Goal: Task Accomplishment & Management: Complete application form

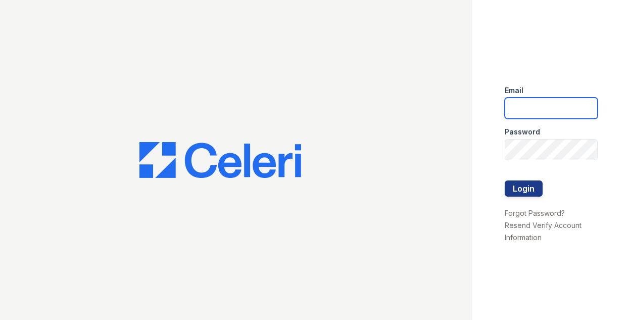
type input "[EMAIL_ADDRESS][DOMAIN_NAME]"
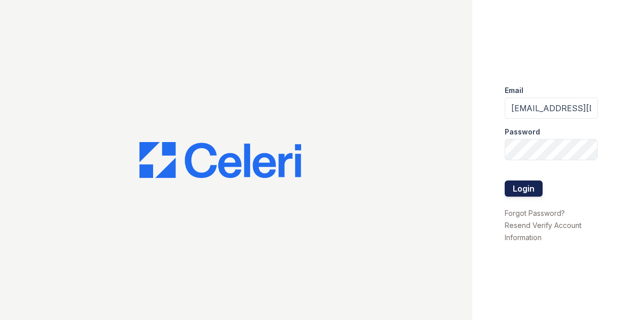
click at [508, 188] on button "Login" at bounding box center [523, 188] width 38 height 16
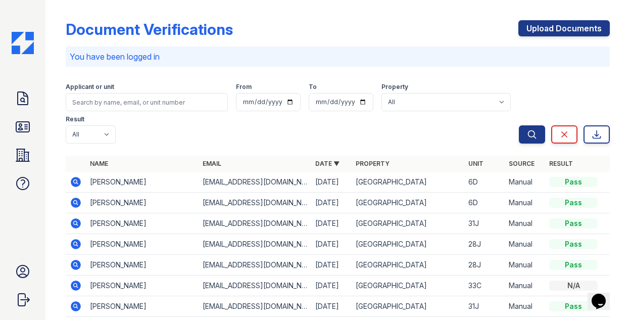
click at [78, 201] on icon at bounding box center [76, 202] width 10 height 10
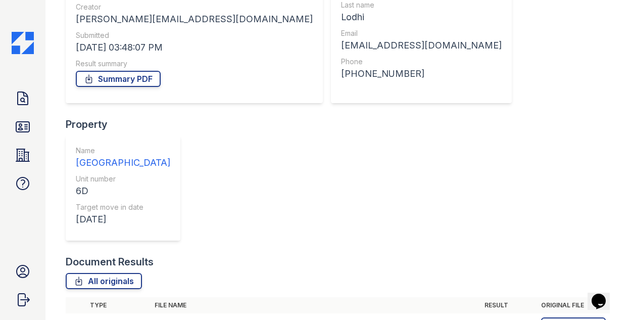
scroll to position [131, 0]
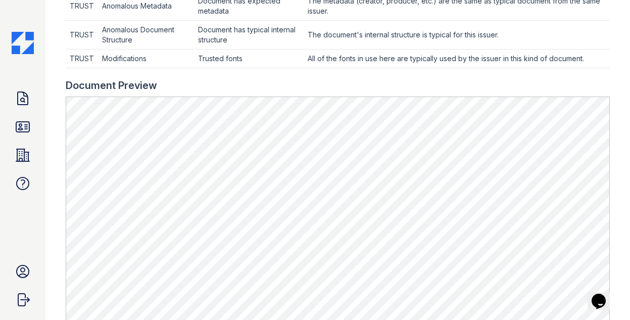
scroll to position [384, 0]
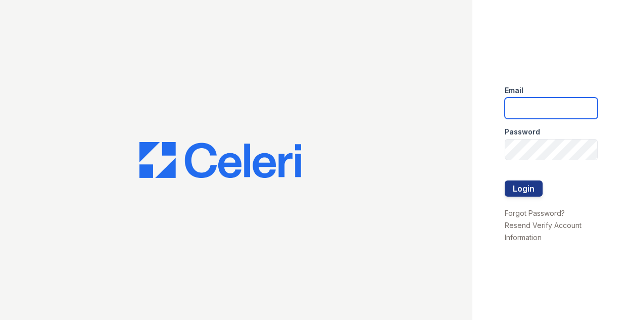
type input "[EMAIL_ADDRESS][DOMAIN_NAME]"
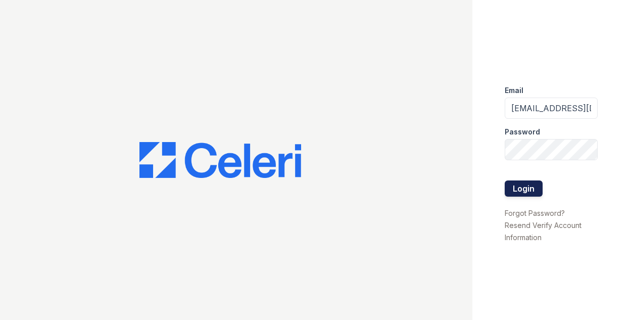
click at [522, 183] on button "Login" at bounding box center [523, 188] width 38 height 16
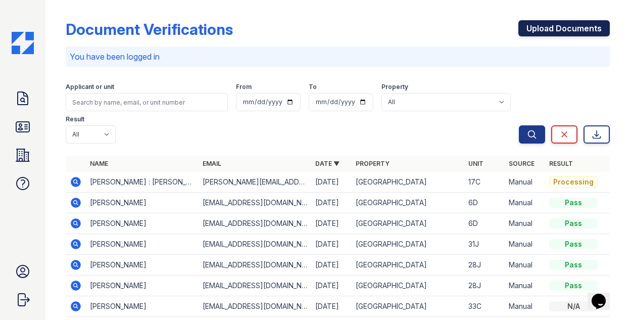
click at [544, 32] on link "Upload Documents" at bounding box center [563, 28] width 91 height 16
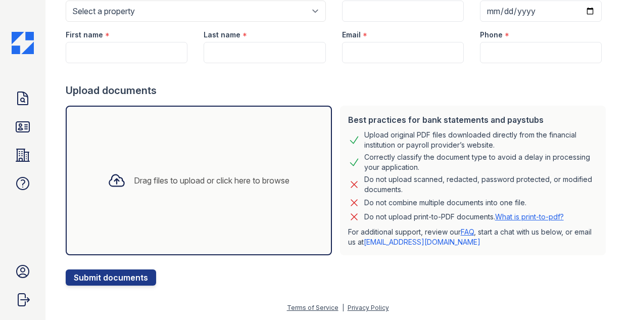
scroll to position [113, 0]
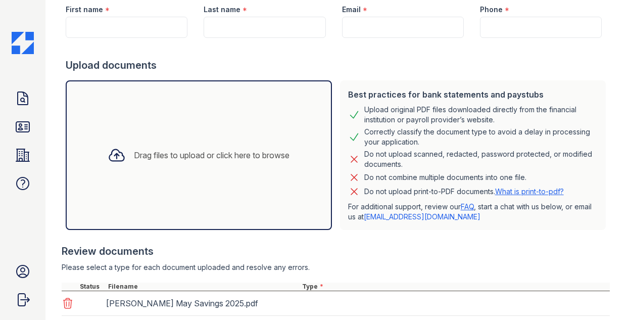
click at [415, 181] on div "Do not combine multiple documents into one file." at bounding box center [445, 177] width 162 height 12
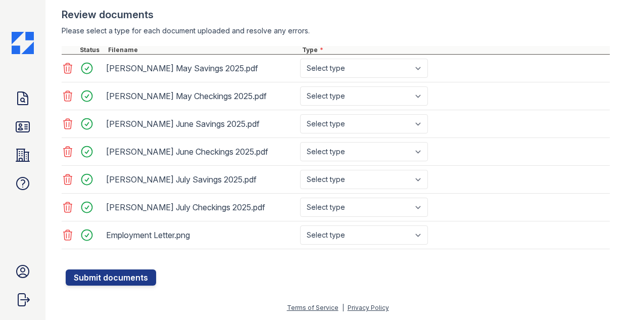
scroll to position [374, 0]
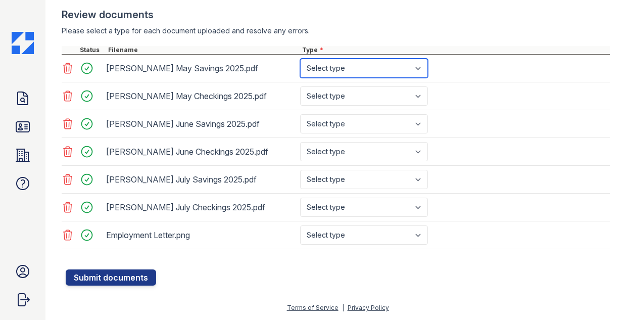
select select "bank_statement"
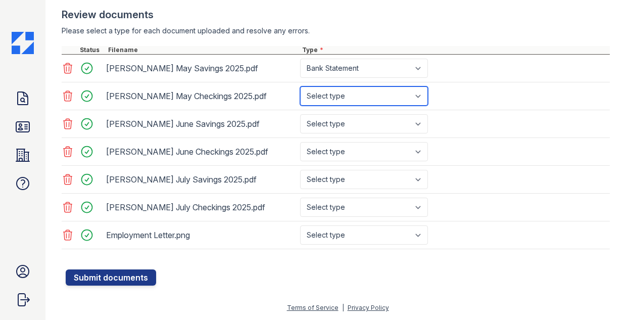
select select "bank_statement"
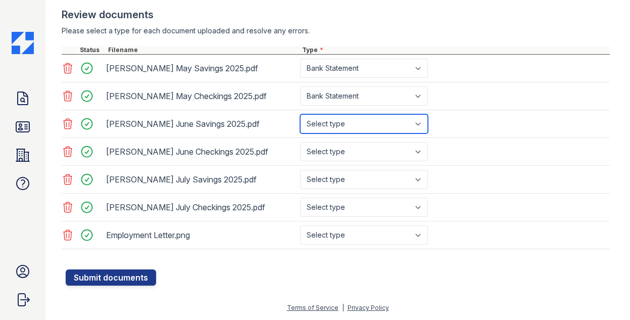
select select "bank_statement"
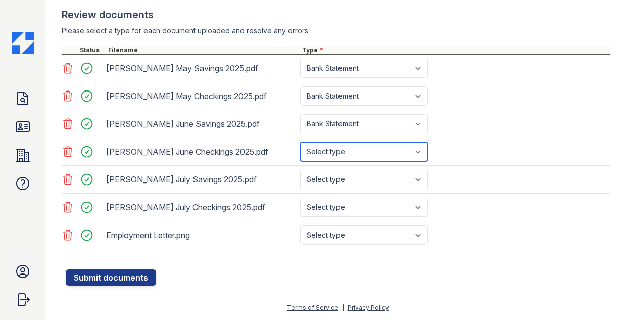
select select "bank_statement"
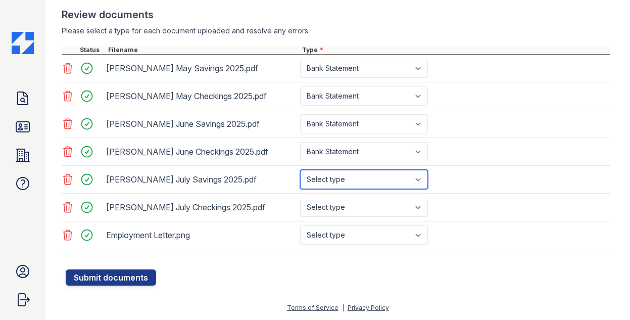
select select "bank_statement"
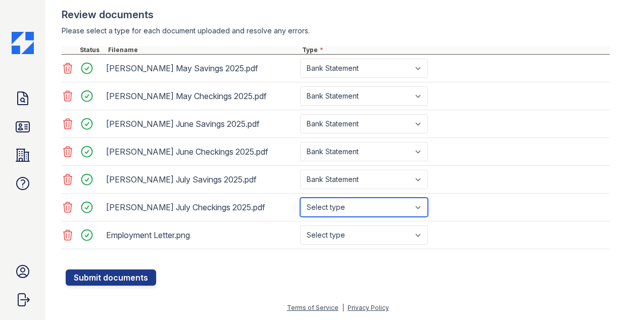
select select "bank_statement"
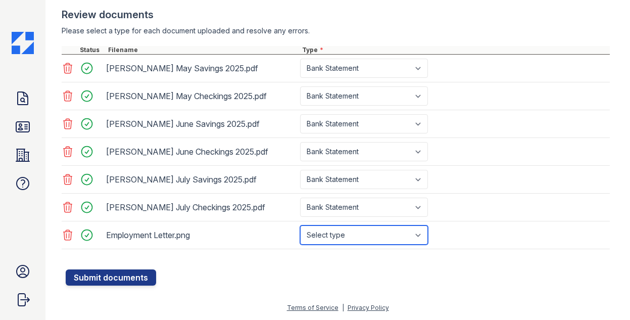
select select "paystub"
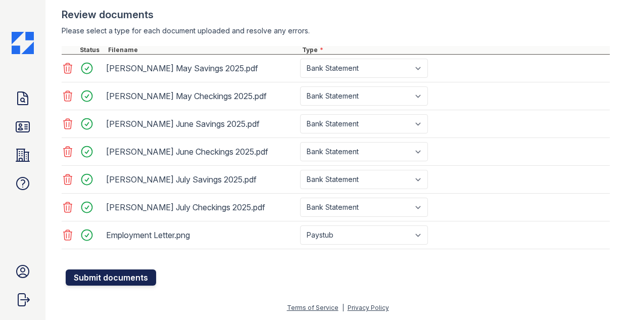
drag, startPoint x: 228, startPoint y: 277, endPoint x: 122, endPoint y: 276, distance: 105.6
click at [109, 275] on button "Submit documents" at bounding box center [111, 277] width 90 height 16
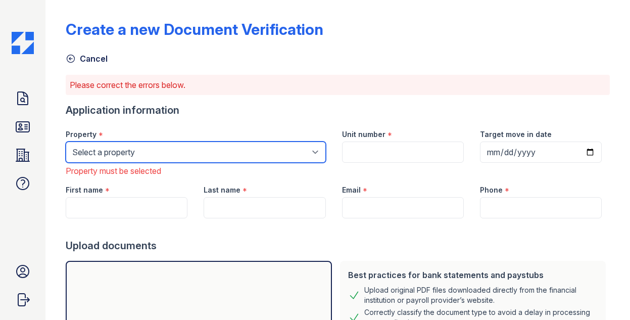
select select "3109"
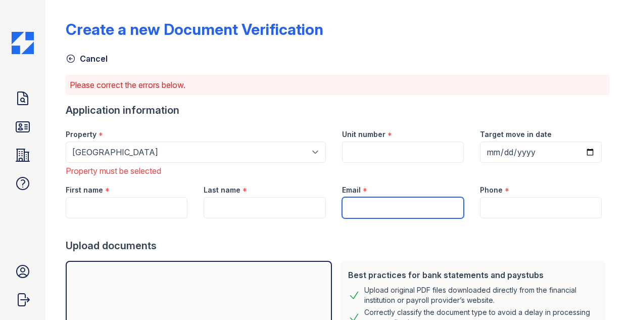
paste input "zsbraunstein@gmail.com"
type input "zsbraunstein@gmail.com"
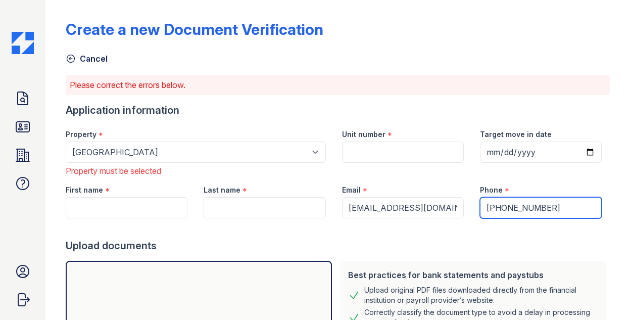
type input "555-555-5555"
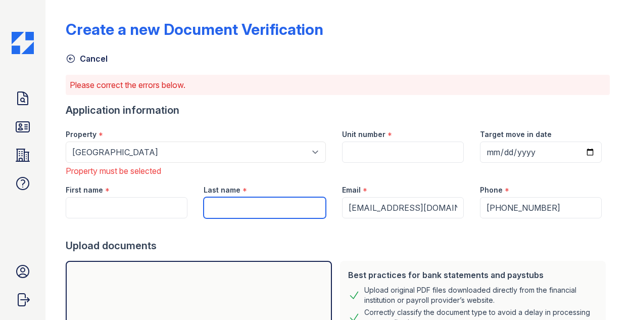
drag, startPoint x: 301, startPoint y: 208, endPoint x: 297, endPoint y: 204, distance: 5.4
paste input "[PERSON_NAME]"
drag, startPoint x: 237, startPoint y: 208, endPoint x: 85, endPoint y: 193, distance: 152.7
click at [85, 193] on div "First name * Last name * Zachary Steven Braunstein Email * zsbraunstein@gmail.c…" at bounding box center [334, 197] width 552 height 41
click at [218, 208] on input "Zachary Steven Braunstein" at bounding box center [265, 207] width 122 height 21
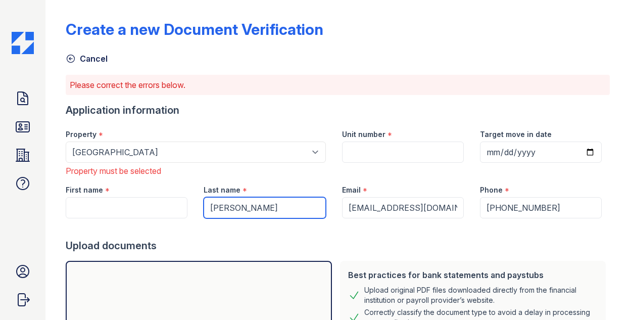
click at [218, 208] on input "Zachary Steven Braunstein" at bounding box center [265, 207] width 122 height 21
type input "Steven Braunstein"
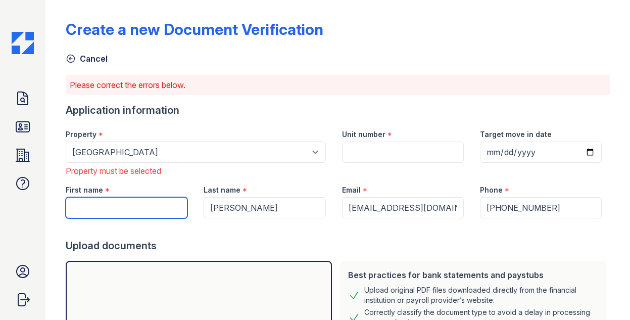
paste input "Zachary"
type input "Zachary"
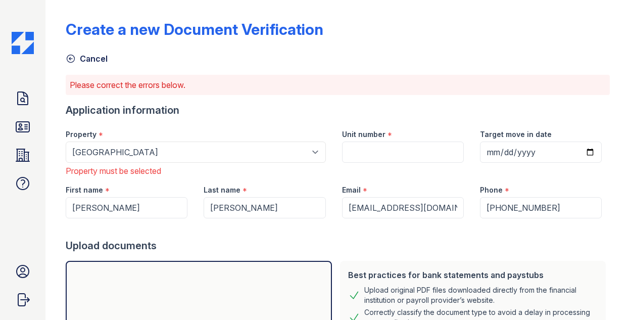
click at [241, 241] on div "Upload documents" at bounding box center [338, 245] width 544 height 14
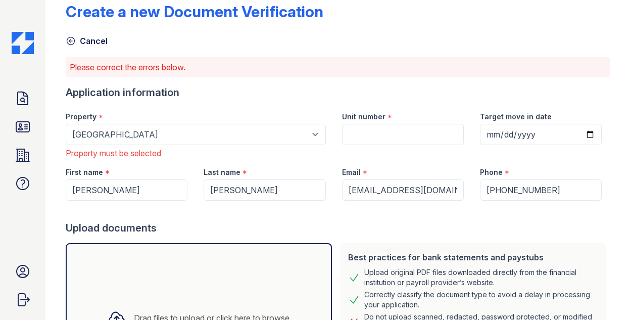
scroll to position [17, 0]
click at [414, 129] on input "Unit number" at bounding box center [403, 134] width 122 height 21
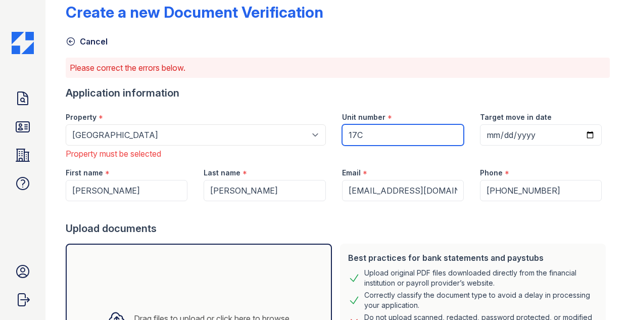
type input "17C"
click at [340, 163] on div "Email * zsbraunstein@gmail.com" at bounding box center [403, 180] width 138 height 41
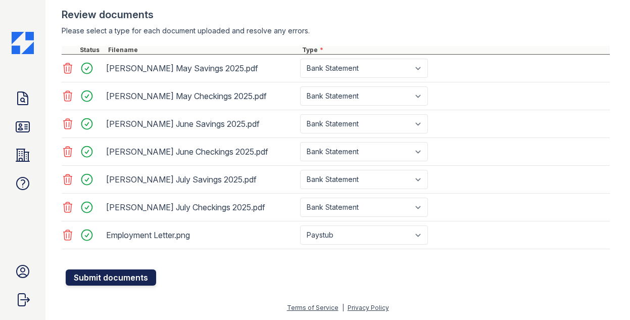
scroll to position [417, 0]
click at [127, 280] on button "Submit documents" at bounding box center [111, 277] width 90 height 16
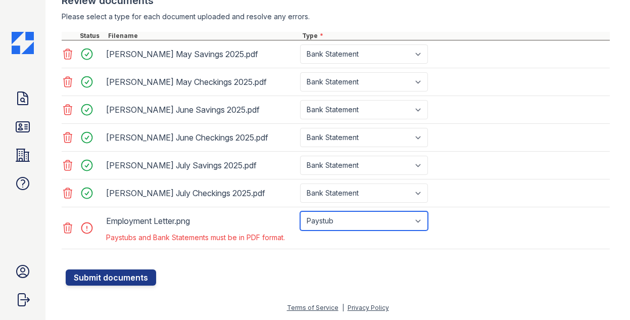
select select "other"
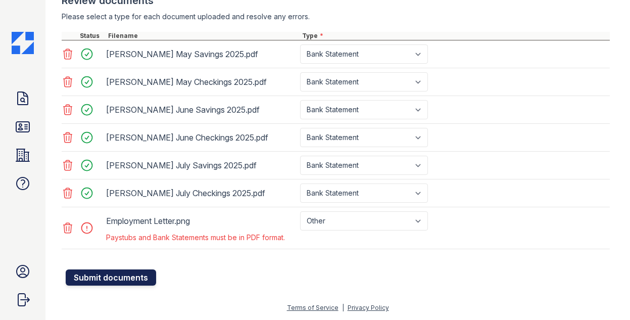
click at [76, 280] on button "Submit documents" at bounding box center [111, 277] width 90 height 16
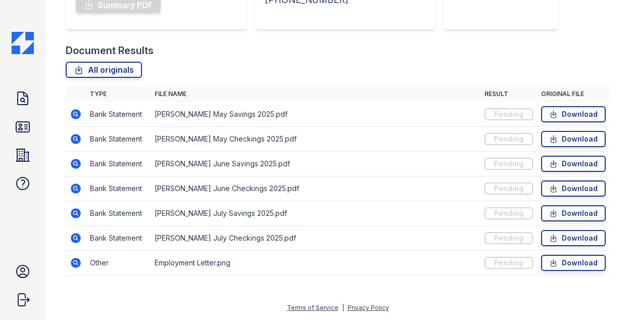
scroll to position [233, 0]
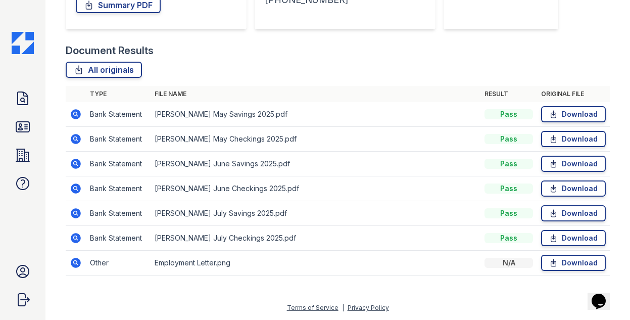
click at [321, 64] on div "All originals" at bounding box center [338, 70] width 544 height 16
click at [76, 264] on icon at bounding box center [76, 263] width 12 height 12
click at [79, 118] on icon at bounding box center [76, 114] width 12 height 12
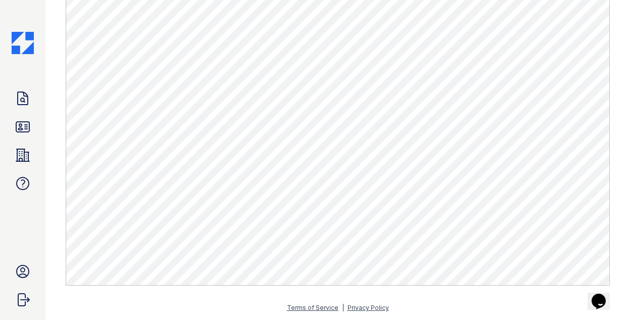
scroll to position [575, 0]
click at [25, 125] on icon at bounding box center [22, 127] width 13 height 10
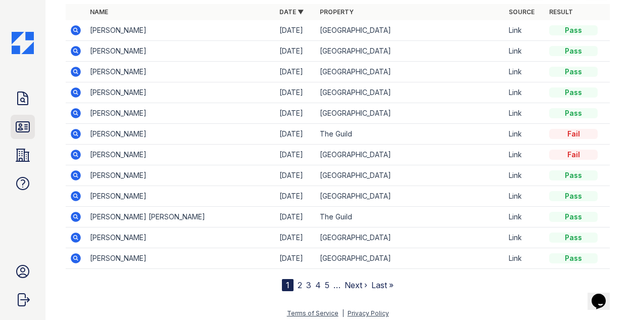
scroll to position [120, 0]
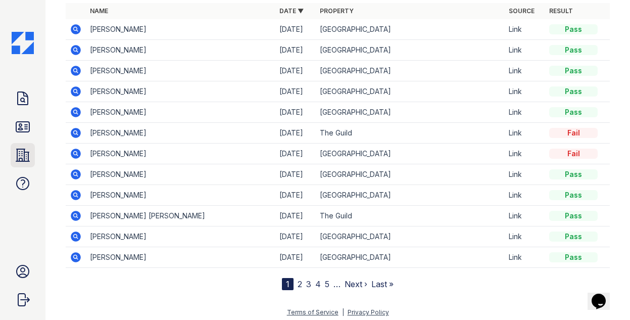
click at [23, 149] on icon at bounding box center [23, 155] width 16 height 16
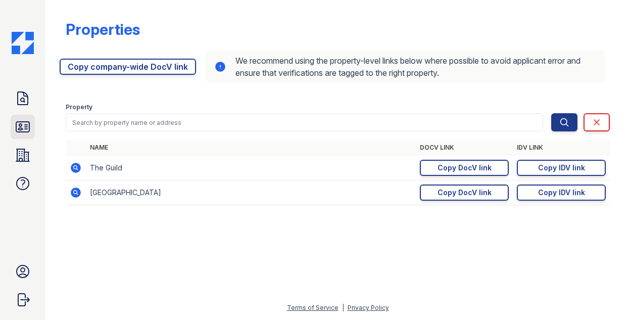
click at [24, 132] on icon at bounding box center [22, 127] width 13 height 10
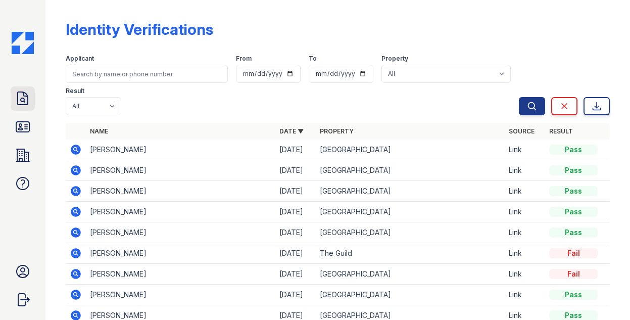
click at [23, 97] on icon at bounding box center [23, 98] width 16 height 16
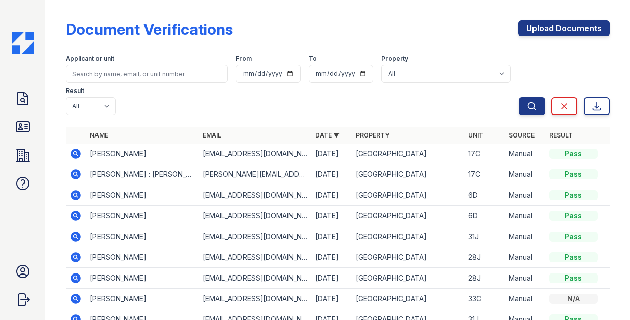
click at [76, 175] on icon at bounding box center [76, 174] width 12 height 12
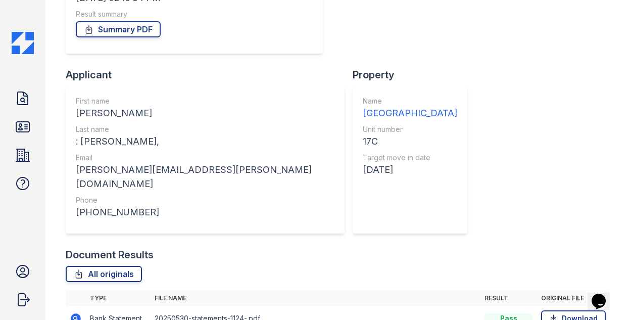
scroll to position [180, 0]
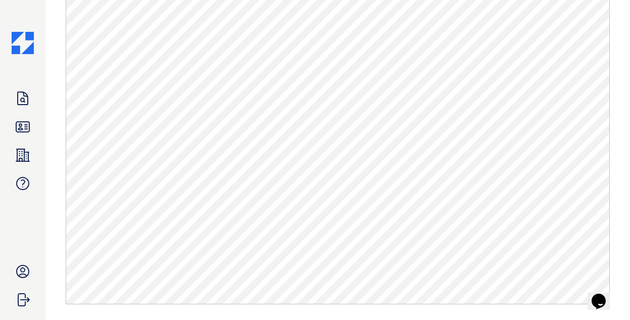
scroll to position [517, 0]
